Goal: Find specific page/section

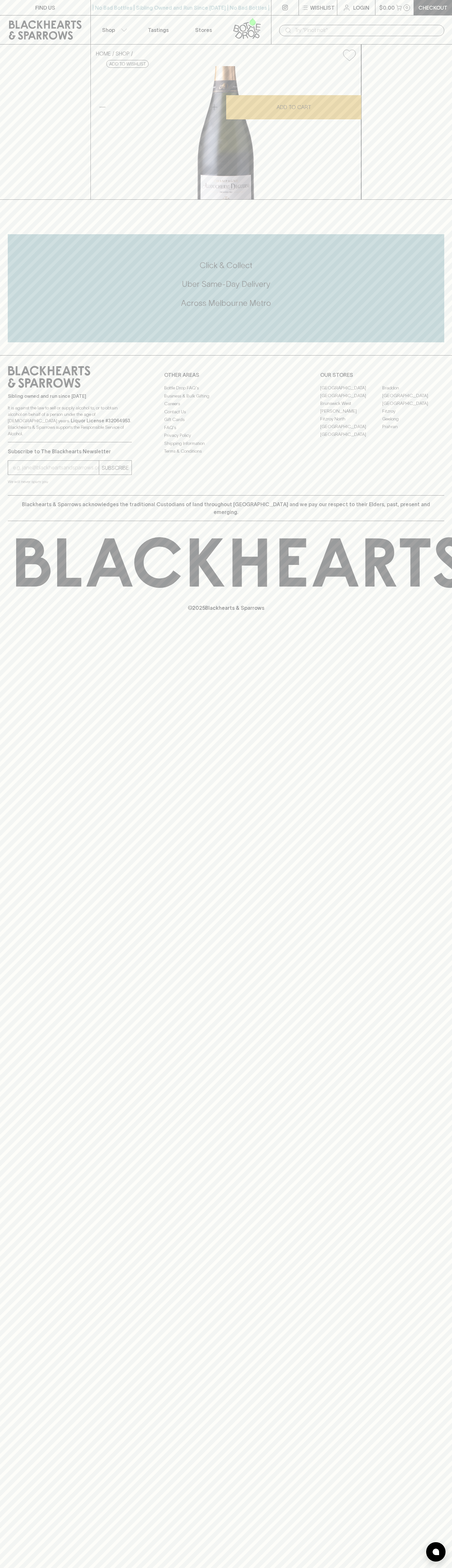
click at [351, 430] on link "[GEOGRAPHIC_DATA]" at bounding box center [351, 426] width 62 height 8
click at [75, 27] on icon at bounding box center [45, 30] width 81 height 19
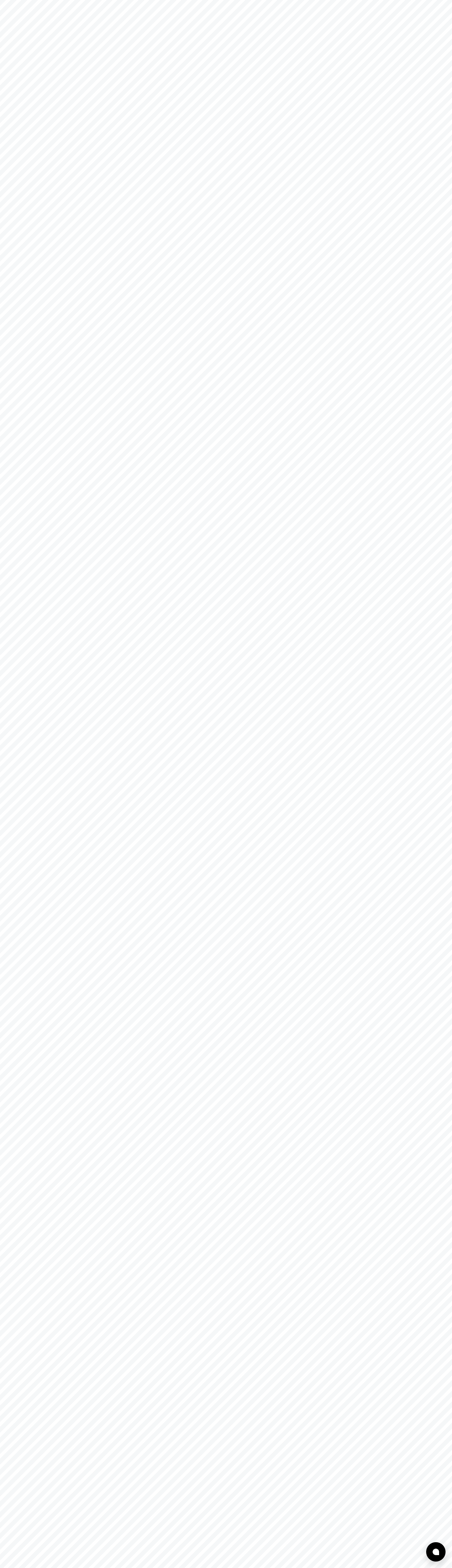
click at [448, 0] on html at bounding box center [226, 0] width 452 height 0
click at [34, 0] on html at bounding box center [226, 0] width 452 height 0
click at [13, 0] on html at bounding box center [226, 0] width 452 height 0
